Goal: Information Seeking & Learning: Learn about a topic

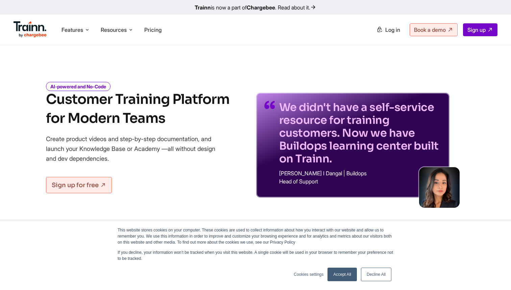
scroll to position [14, 0]
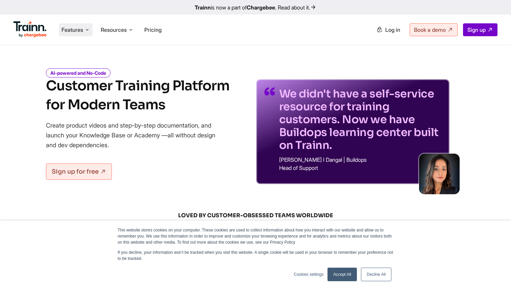
click at [83, 30] on span "Features" at bounding box center [73, 29] width 22 height 7
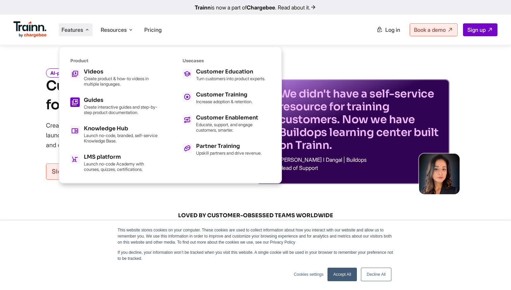
click at [131, 112] on p "Create interactive guides and step-by-step product documentation." at bounding box center [121, 109] width 74 height 11
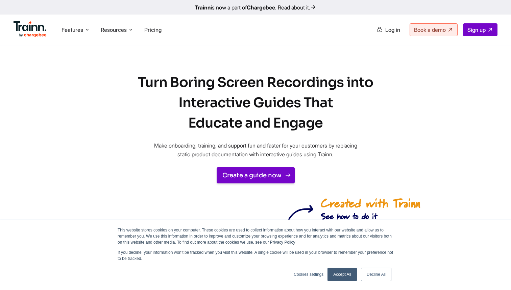
click at [260, 175] on link "Create a guide now" at bounding box center [256, 175] width 78 height 16
click at [344, 273] on link "Accept All" at bounding box center [342, 274] width 29 height 14
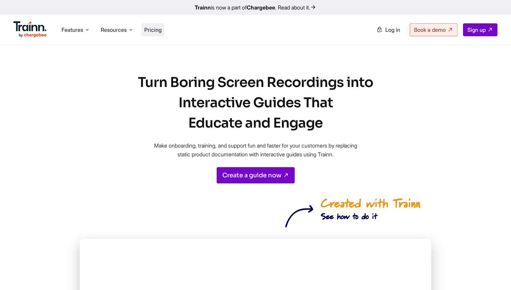
click at [158, 30] on span "Pricing" at bounding box center [152, 29] width 17 height 7
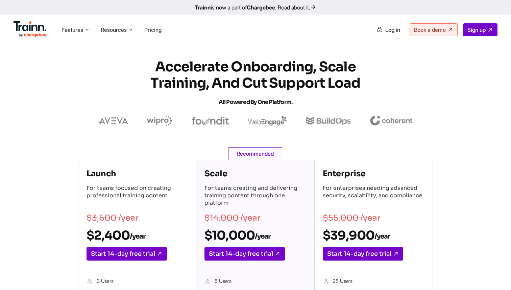
click at [120, 94] on section "Accelerate Onboarding, Scale Training, and Cut Support Load All Powered by One …" at bounding box center [255, 92] width 511 height 67
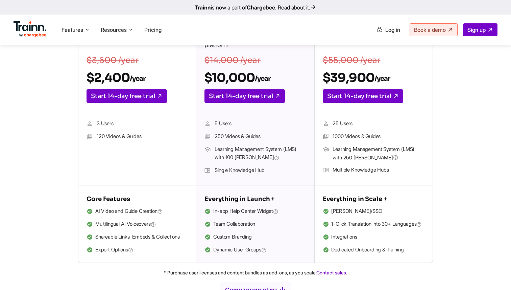
scroll to position [162, 0]
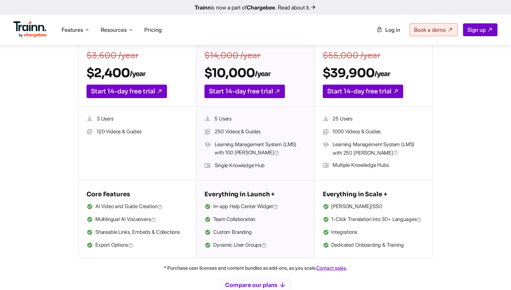
click at [36, 27] on img at bounding box center [30, 29] width 33 height 16
